Goal: Check status: Check status

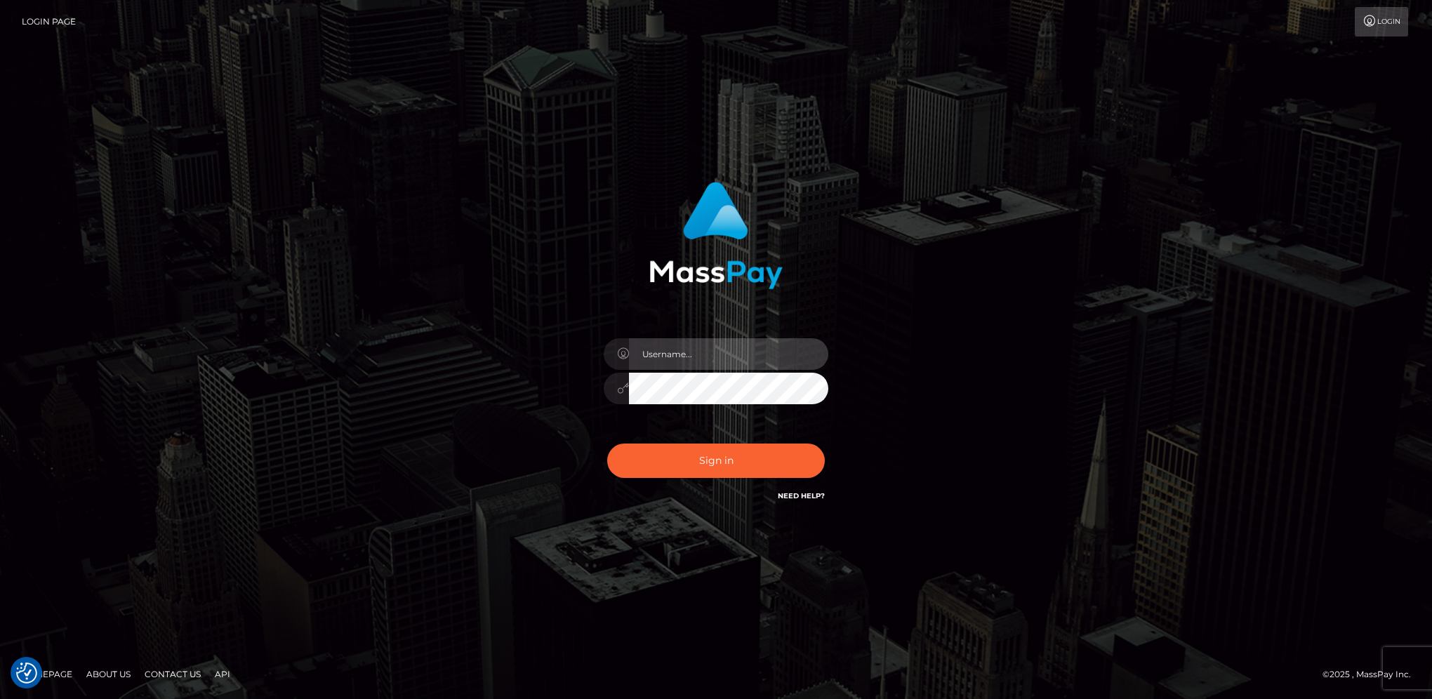
type input "hengland"
click at [793, 453] on button "Sign in" at bounding box center [716, 461] width 218 height 34
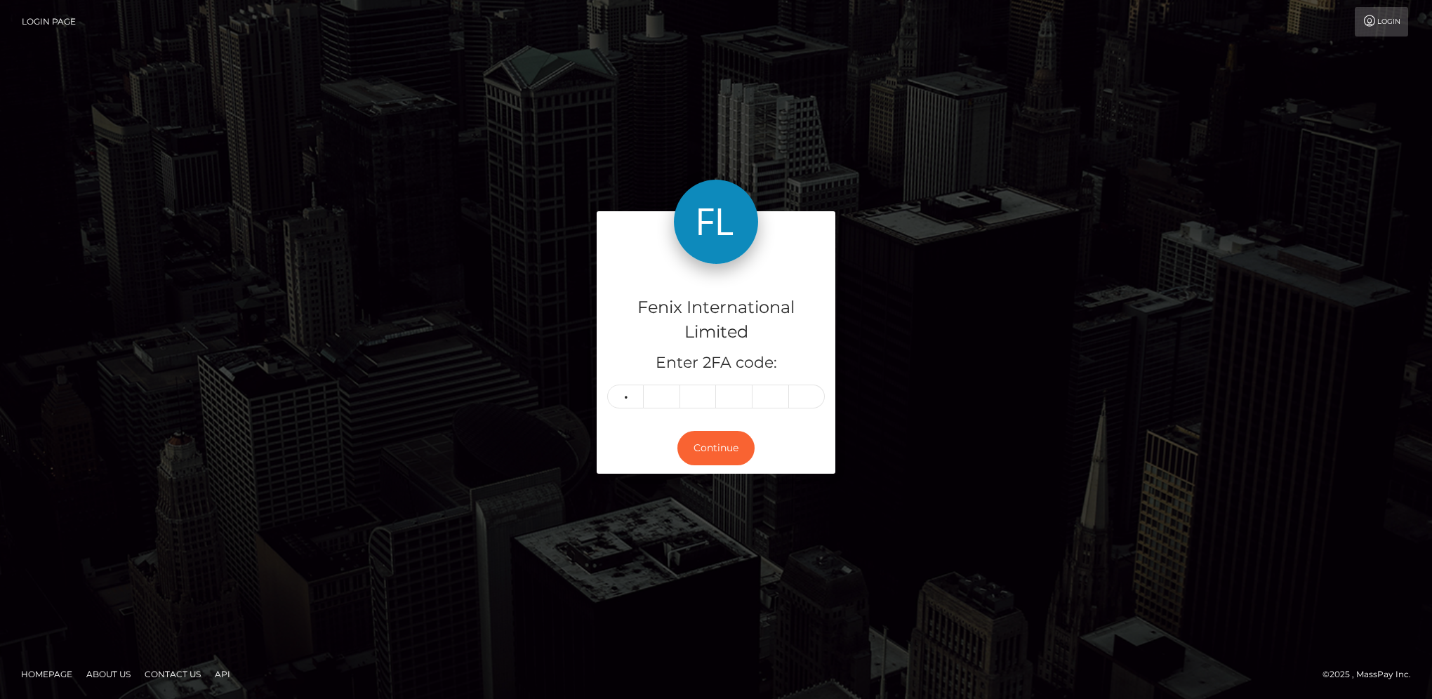
type input "8"
type input "5"
type input "8"
type input "2"
type input "3"
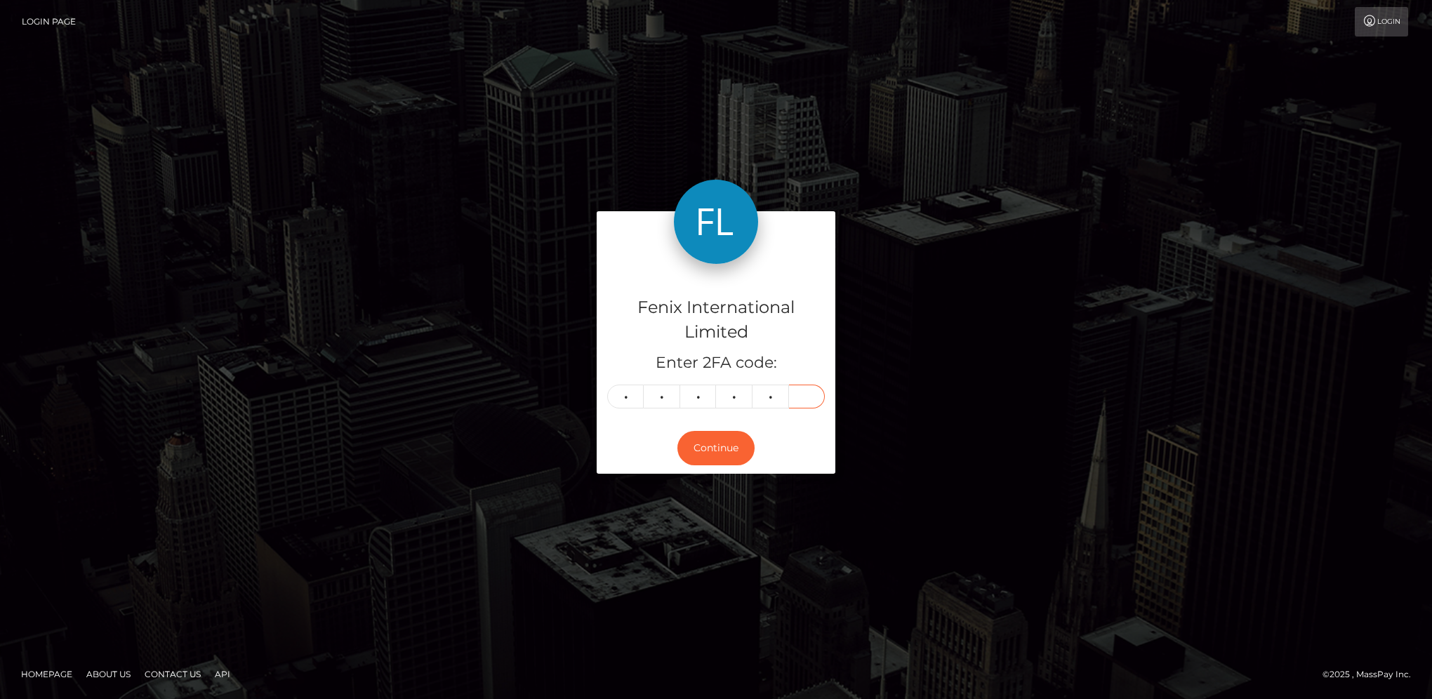
type input "4"
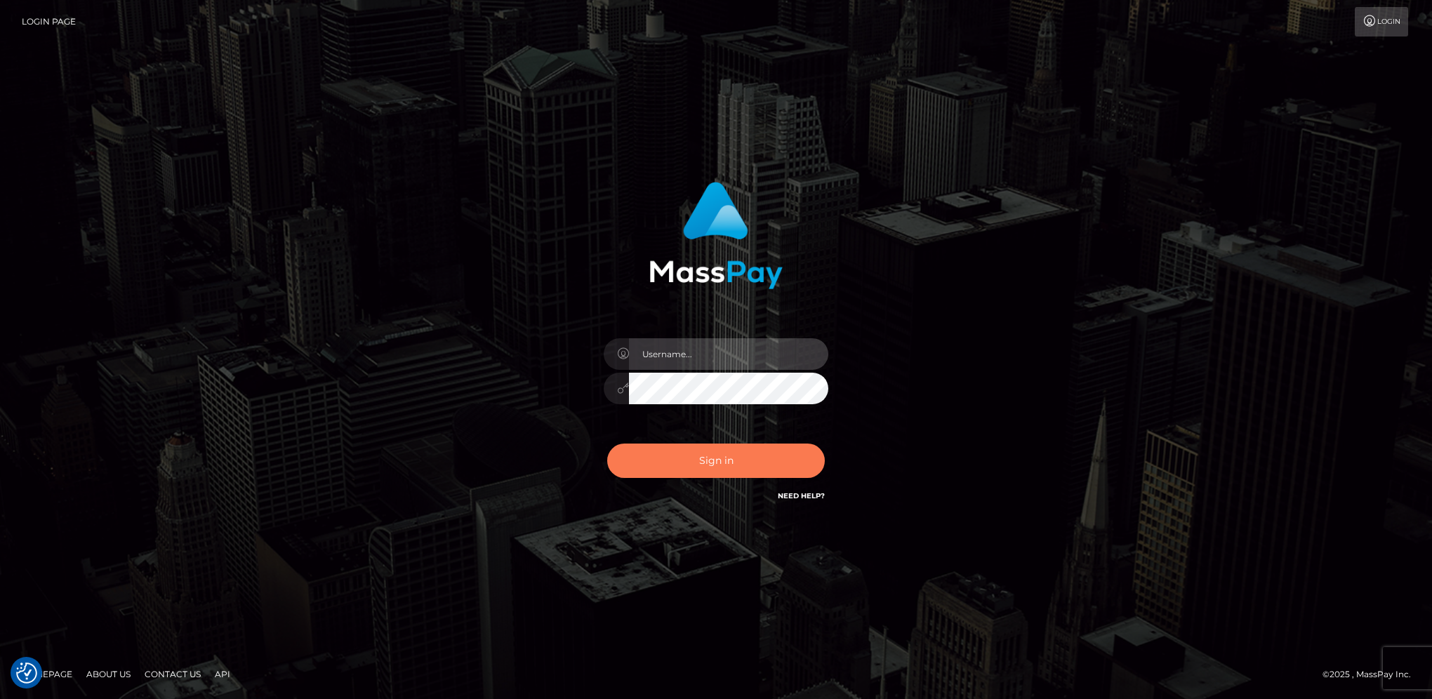
type input "hengland"
click at [736, 448] on button "Sign in" at bounding box center [716, 461] width 218 height 34
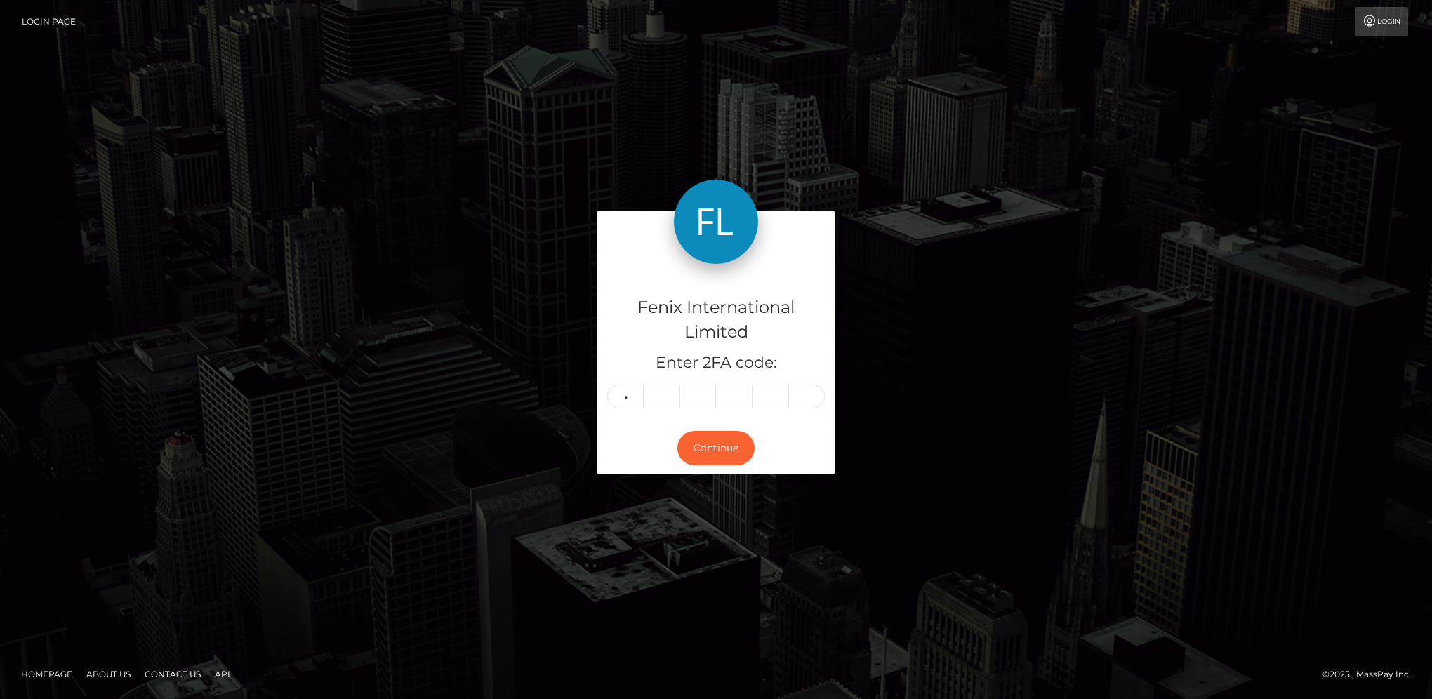
type input "7"
type input "2"
type input "8"
type input "7"
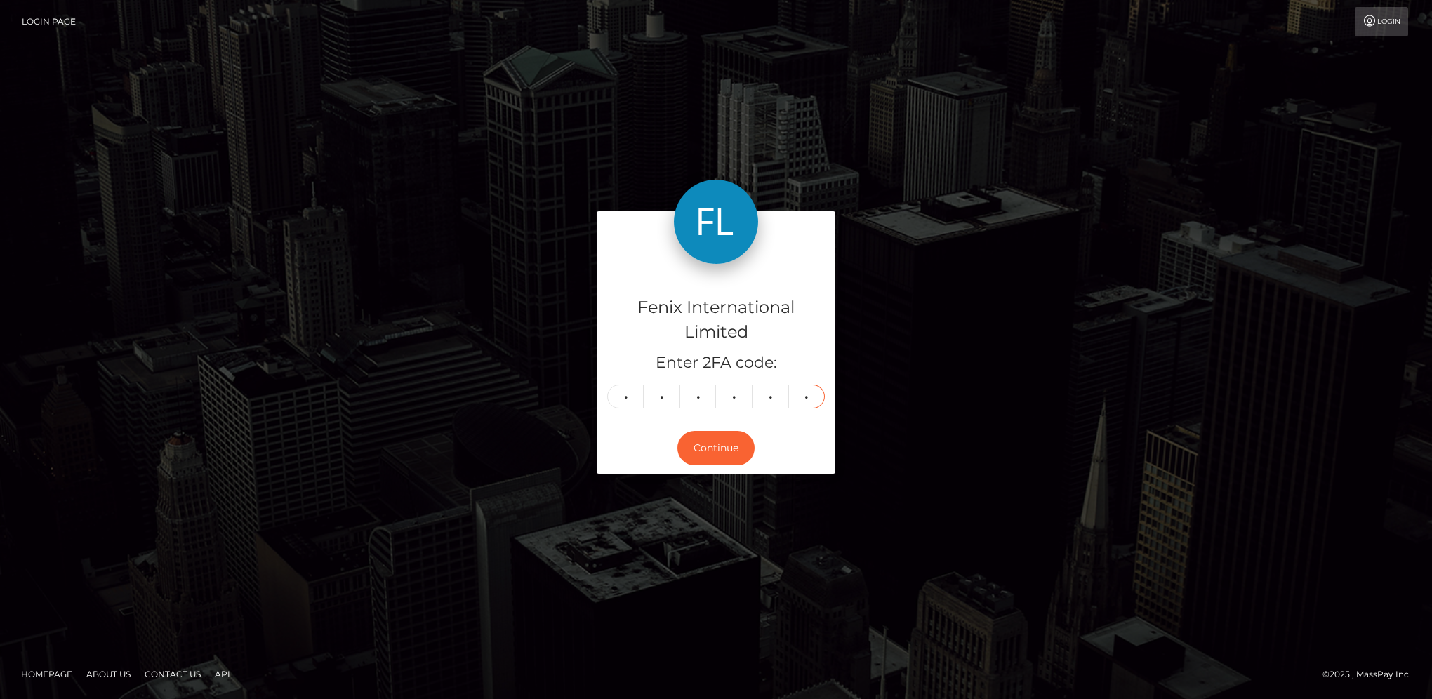
type input "0"
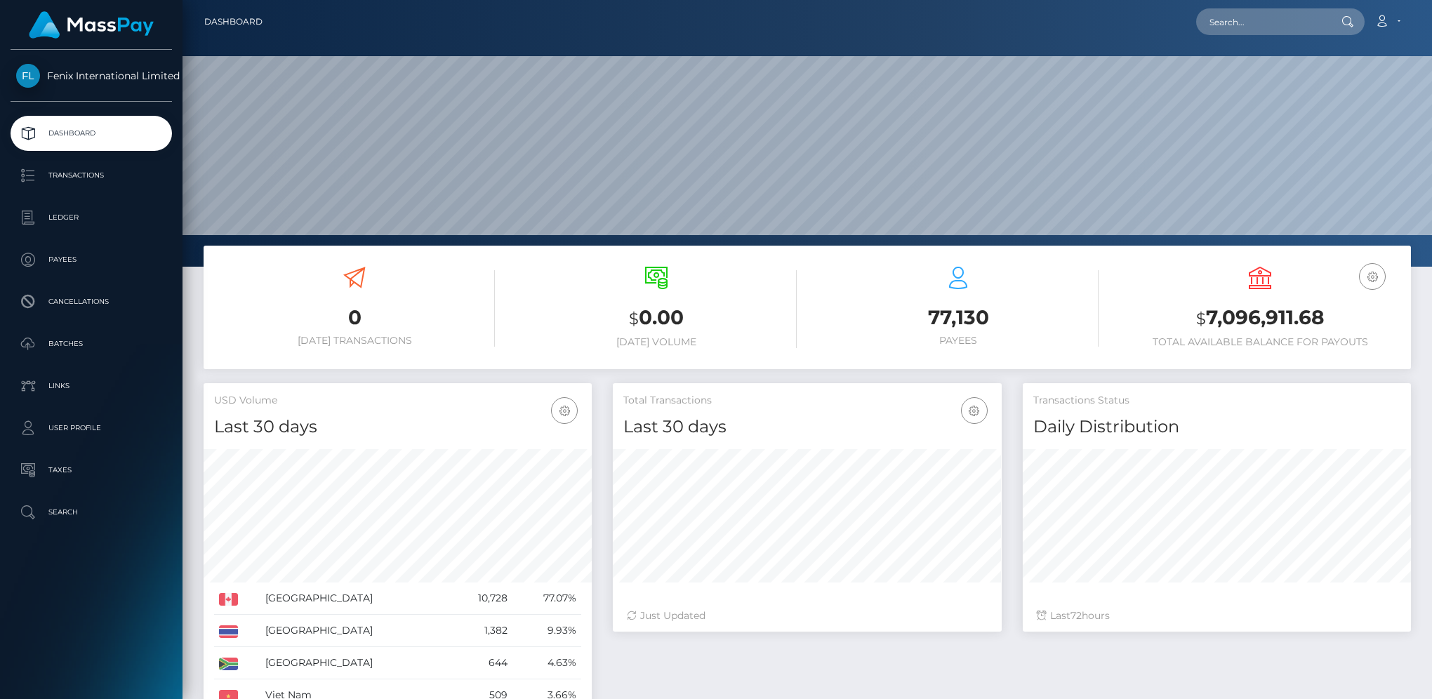
scroll to position [248, 387]
click at [100, 338] on p "Batches" at bounding box center [91, 343] width 150 height 21
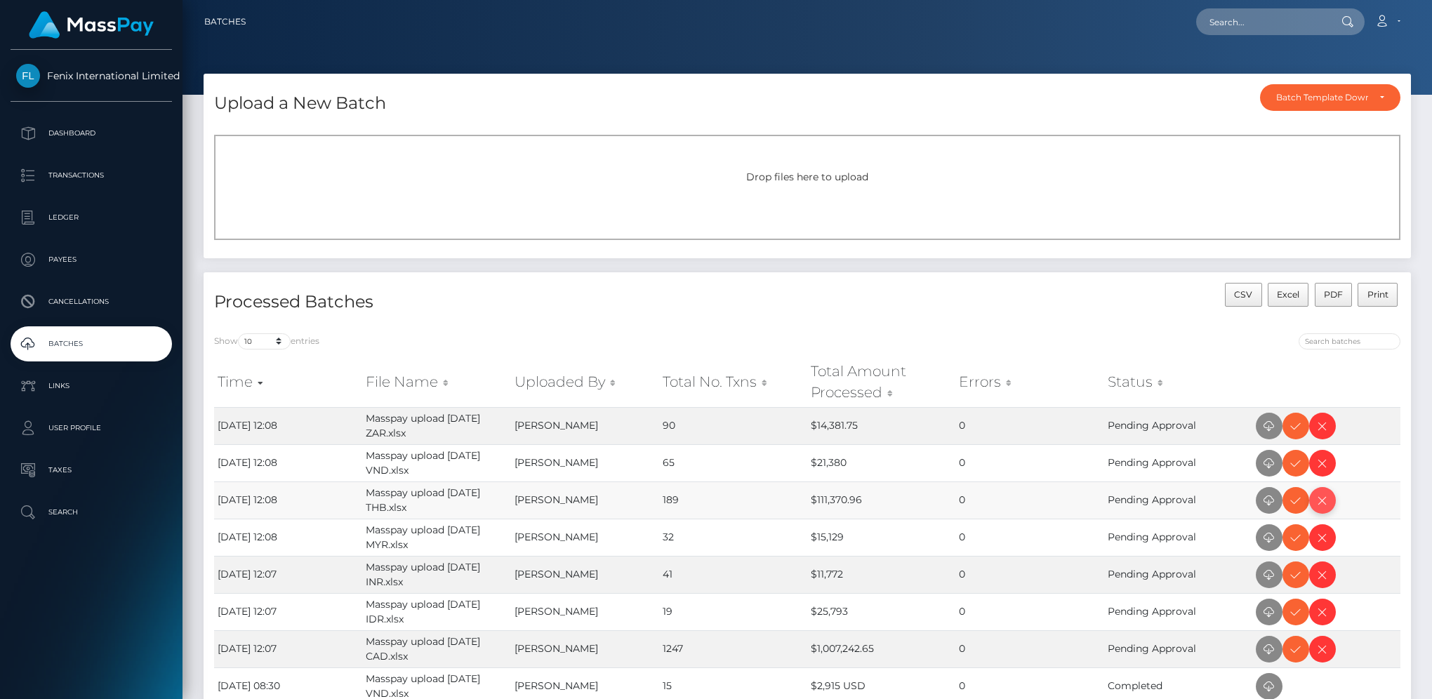
click at [1319, 499] on icon at bounding box center [1322, 501] width 17 height 18
click at [966, 317] on div "CSV Excel PDF Print" at bounding box center [1109, 303] width 604 height 40
click at [1294, 425] on icon at bounding box center [1295, 427] width 17 height 18
click at [1290, 472] on span at bounding box center [1295, 463] width 27 height 27
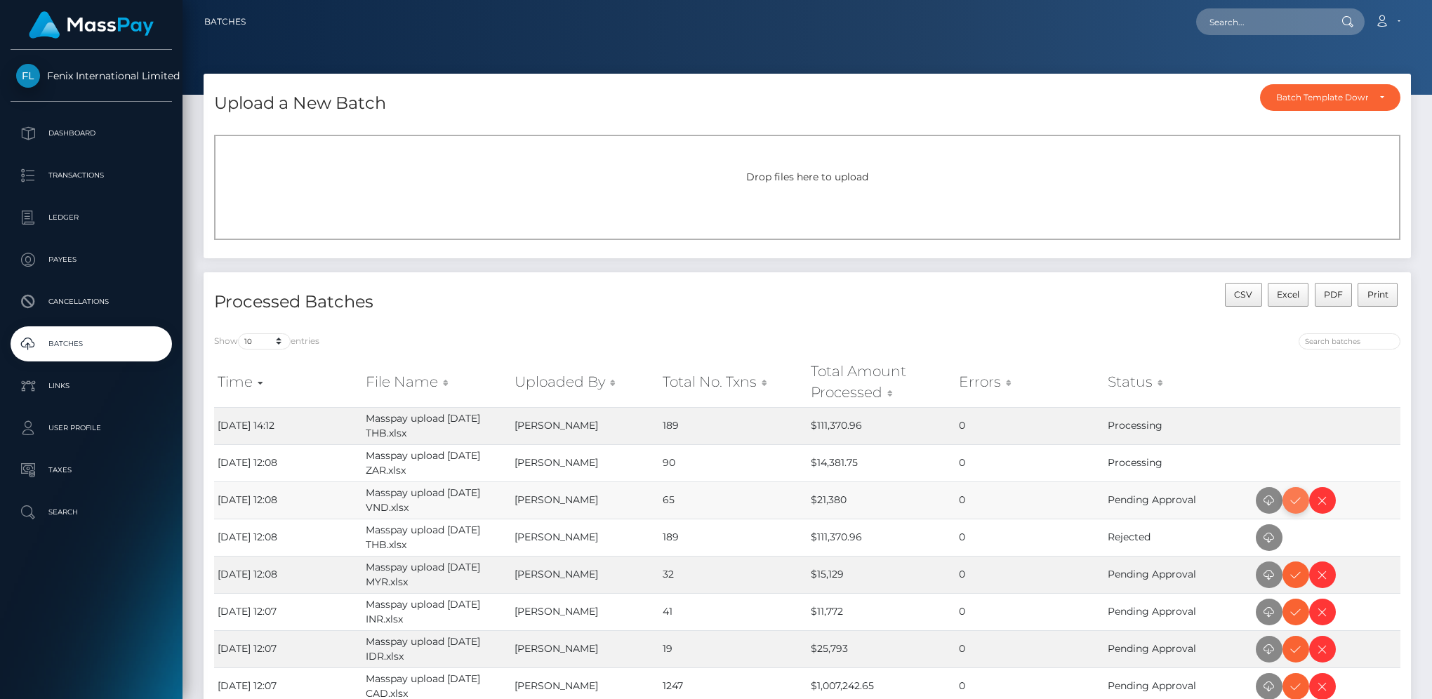
click at [1297, 500] on icon at bounding box center [1295, 501] width 17 height 18
click at [1288, 691] on icon at bounding box center [1295, 687] width 17 height 18
drag, startPoint x: 1293, startPoint y: 647, endPoint x: 1377, endPoint y: 623, distance: 87.5
click at [1293, 647] on icon at bounding box center [1295, 650] width 17 height 18
drag, startPoint x: 1294, startPoint y: 618, endPoint x: 1426, endPoint y: 598, distance: 133.4
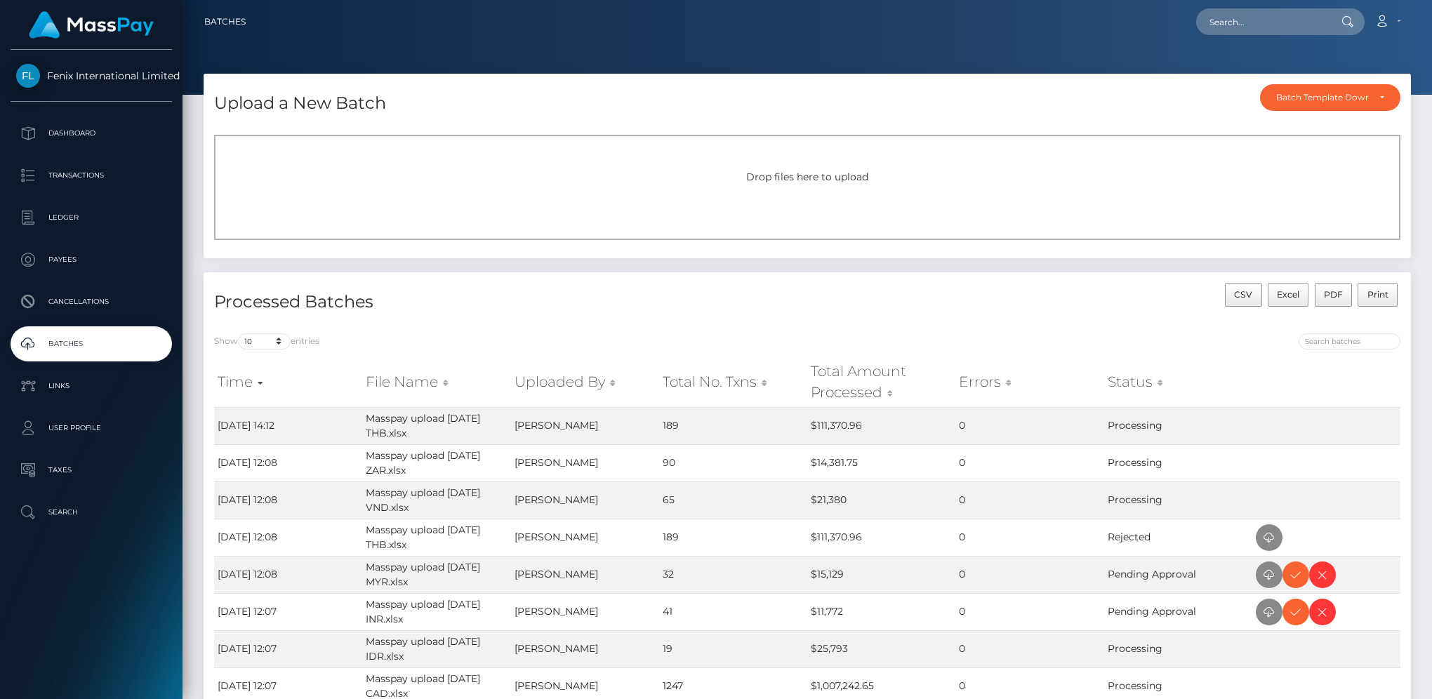
click at [1294, 618] on icon at bounding box center [1295, 613] width 17 height 18
click at [1297, 574] on icon at bounding box center [1295, 575] width 17 height 18
